Goal: Task Accomplishment & Management: Use online tool/utility

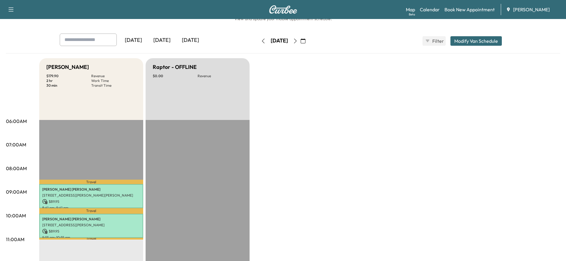
scroll to position [30, 0]
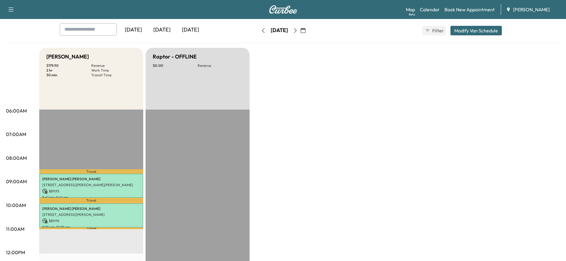
click at [296, 30] on icon "button" at bounding box center [295, 30] width 3 height 5
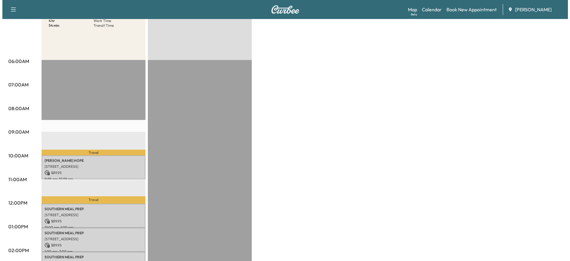
scroll to position [119, 0]
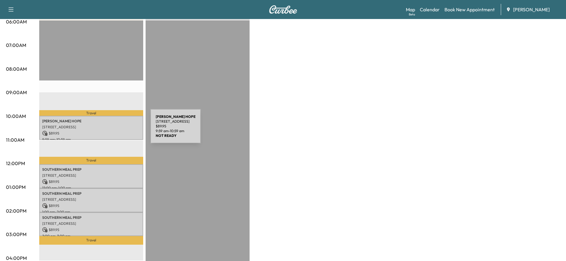
click at [106, 131] on p "$ 89.95" at bounding box center [91, 133] width 98 height 5
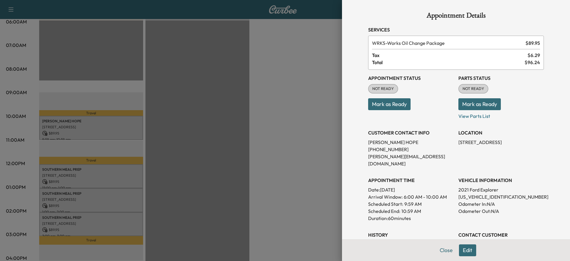
click at [392, 104] on button "Mark as Ready" at bounding box center [389, 104] width 42 height 12
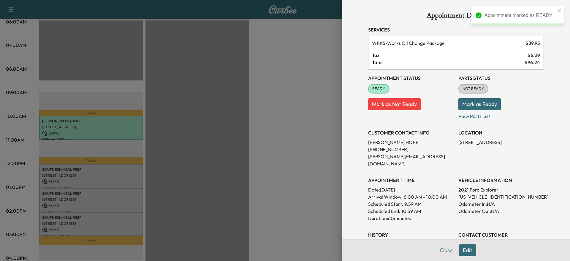
click at [470, 193] on p "[US_VEHICLE_IDENTIFICATION_NUMBER]" at bounding box center [502, 196] width 86 height 7
copy p "[US_VEHICLE_IDENTIFICATION_NUMBER]"
click at [177, 138] on div at bounding box center [285, 130] width 570 height 261
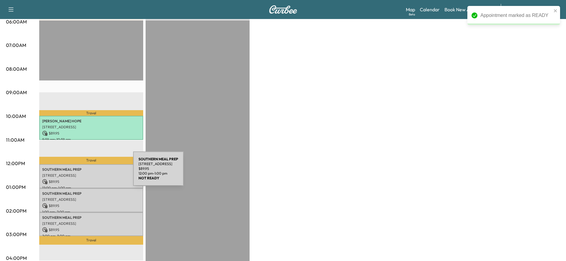
click at [88, 174] on p "[STREET_ADDRESS]" at bounding box center [91, 175] width 98 height 5
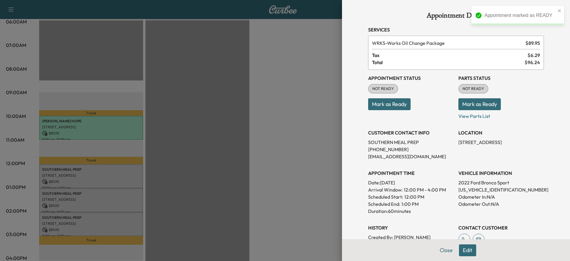
click at [489, 189] on p "[US_VEHICLE_IDENTIFICATION_NUMBER]" at bounding box center [502, 189] width 86 height 7
copy p "[US_VEHICLE_IDENTIFICATION_NUMBER]"
click at [394, 105] on button "Mark as Ready" at bounding box center [389, 104] width 42 height 12
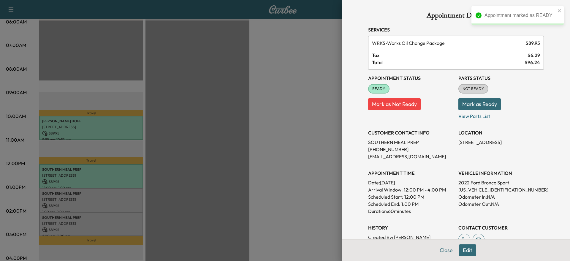
drag, startPoint x: 186, startPoint y: 138, endPoint x: 102, endPoint y: 204, distance: 106.6
click at [186, 139] on div at bounding box center [285, 130] width 570 height 261
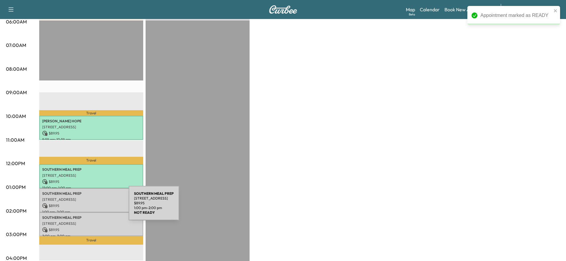
click at [84, 204] on p "$ 89.95" at bounding box center [91, 205] width 98 height 5
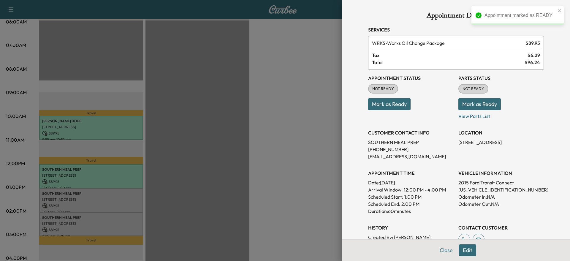
click at [483, 188] on p "[US_VEHICLE_IDENTIFICATION_NUMBER]" at bounding box center [502, 189] width 86 height 7
click at [482, 188] on p "[US_VEHICLE_IDENTIFICATION_NUMBER]" at bounding box center [502, 189] width 86 height 7
copy p "[US_VEHICLE_IDENTIFICATION_NUMBER]"
click at [393, 107] on button "Mark as Ready" at bounding box center [389, 104] width 42 height 12
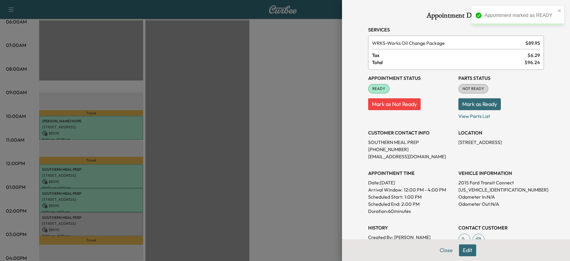
click at [132, 216] on div at bounding box center [285, 130] width 570 height 261
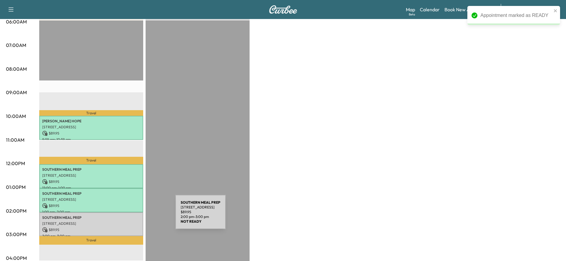
click at [131, 217] on p "SOUTHERN MEAL PREP" at bounding box center [91, 217] width 98 height 5
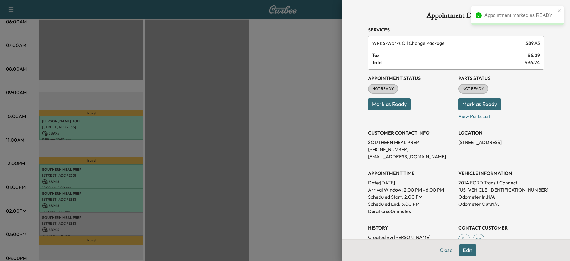
click at [395, 107] on button "Mark as Ready" at bounding box center [389, 104] width 42 height 12
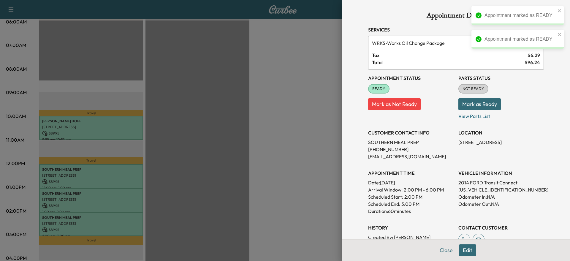
click at [474, 190] on p "[US_VEHICLE_IDENTIFICATION_NUMBER]" at bounding box center [502, 189] width 86 height 7
click at [474, 189] on p "[US_VEHICLE_IDENTIFICATION_NUMBER]" at bounding box center [502, 189] width 86 height 7
copy p "[US_VEHICLE_IDENTIFICATION_NUMBER]"
